Goal: Task Accomplishment & Management: Manage account settings

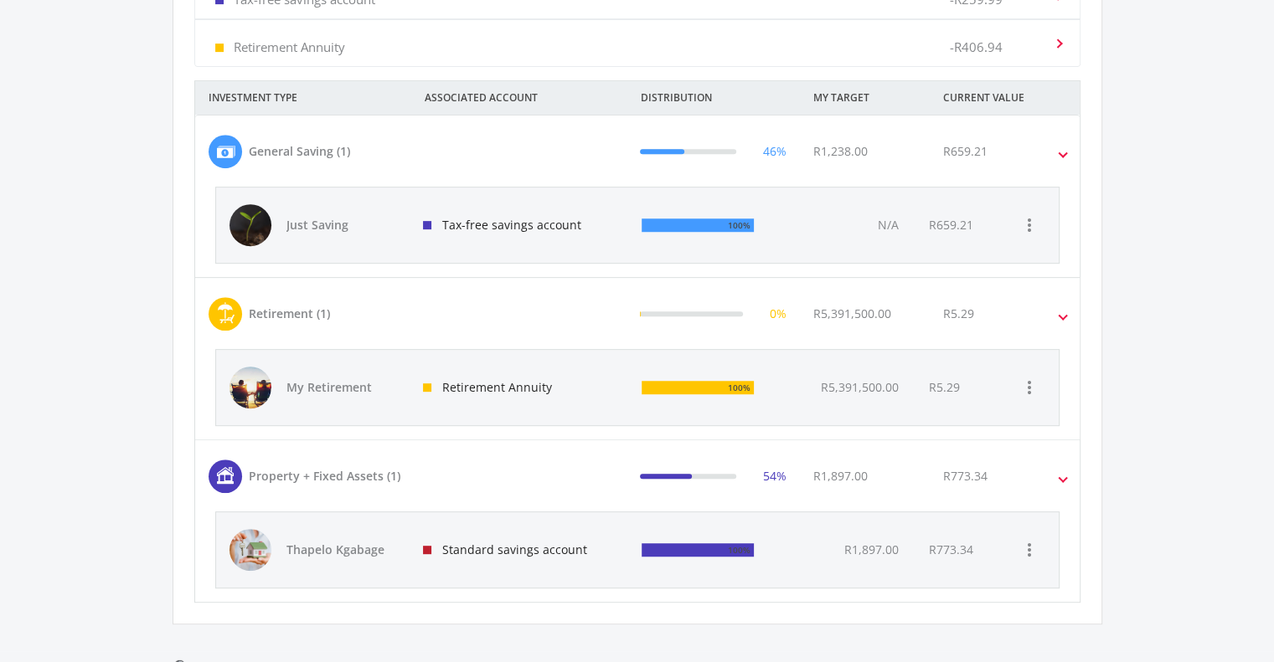
scroll to position [640, 0]
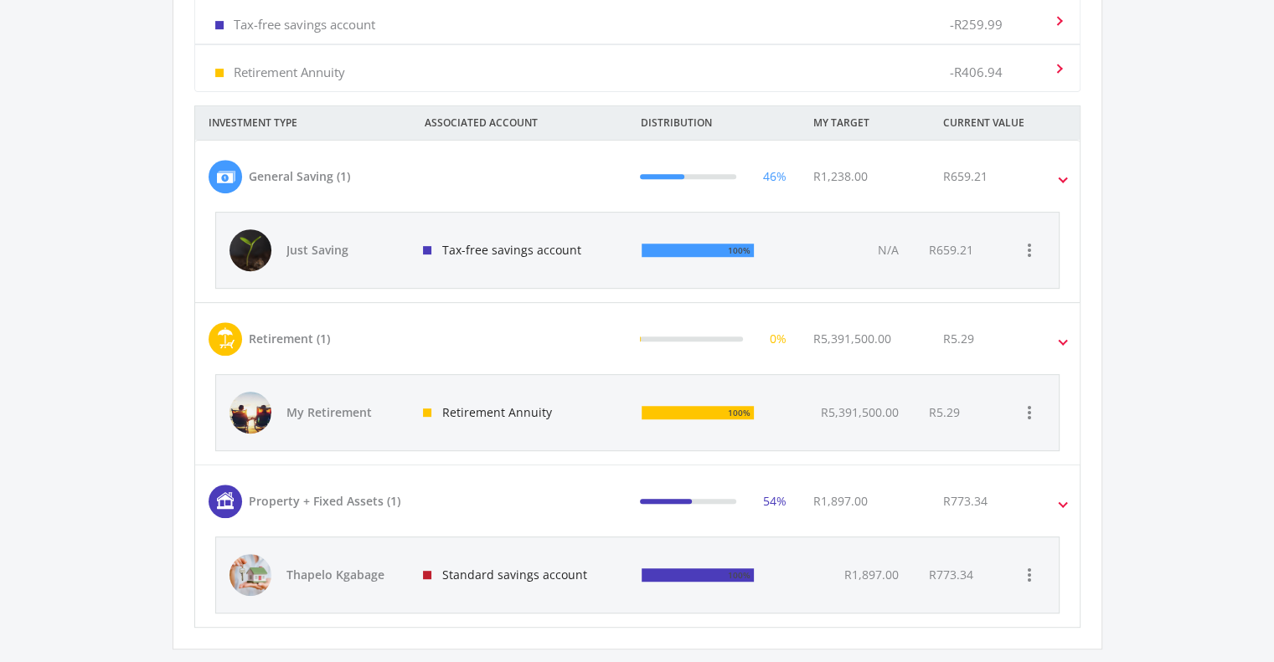
click at [1253, 520] on ee-dashoard "Hey good looking! Here's what's cooking in your portfolio. This is an overview …" at bounding box center [637, 52] width 1274 height 1248
click at [1068, 500] on mat-expansion-panel-header "Property + Fixed Assets (1) 54% R1,897.00 R773.34" at bounding box center [637, 501] width 884 height 71
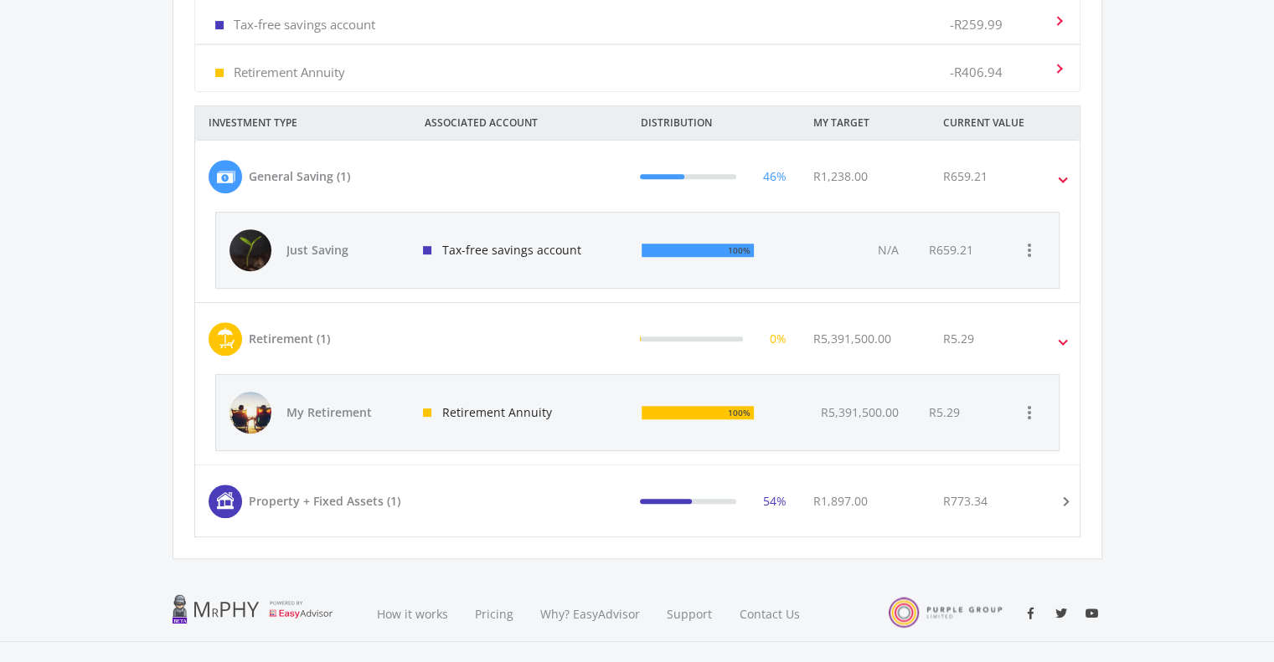
click at [1055, 502] on span at bounding box center [1061, 501] width 19 height 7
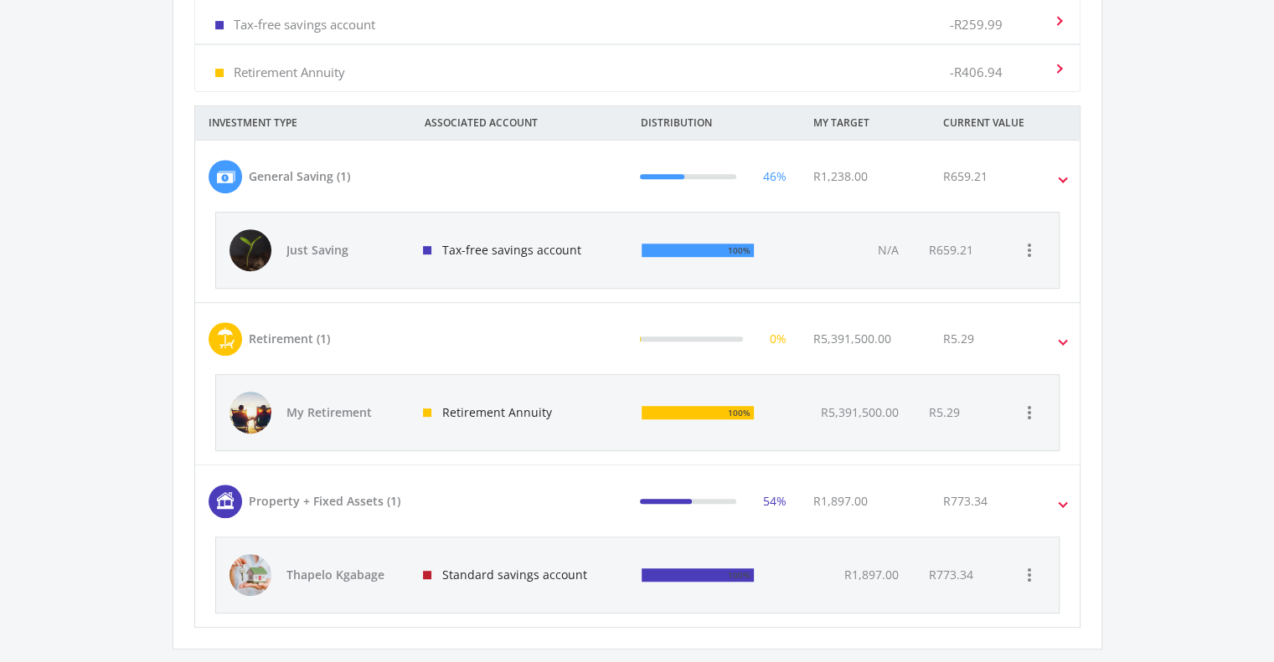
scroll to position [0, 0]
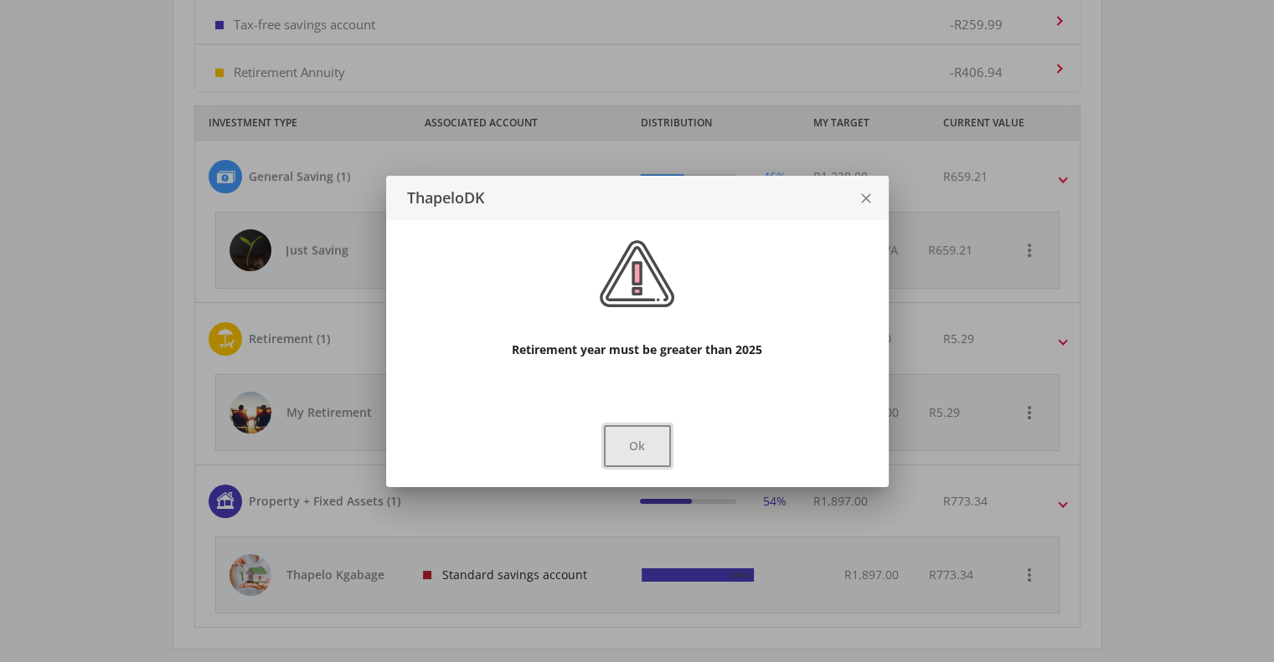
click at [642, 443] on button "Ok" at bounding box center [637, 446] width 67 height 42
